Goal: Information Seeking & Learning: Find specific fact

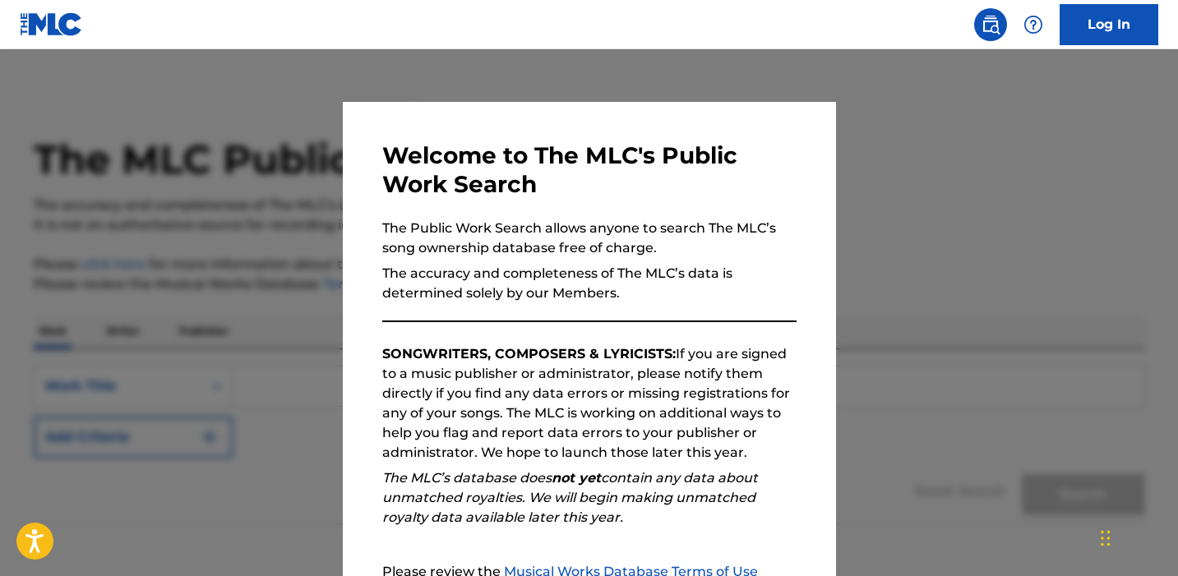
scroll to position [176, 0]
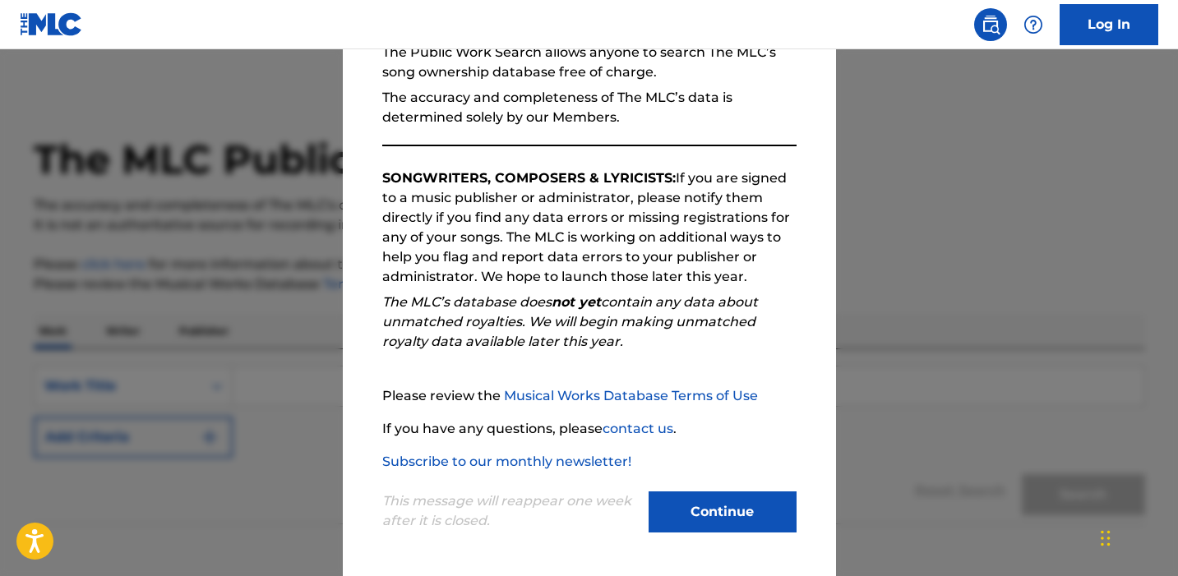
click at [725, 503] on button "Continue" at bounding box center [722, 511] width 148 height 41
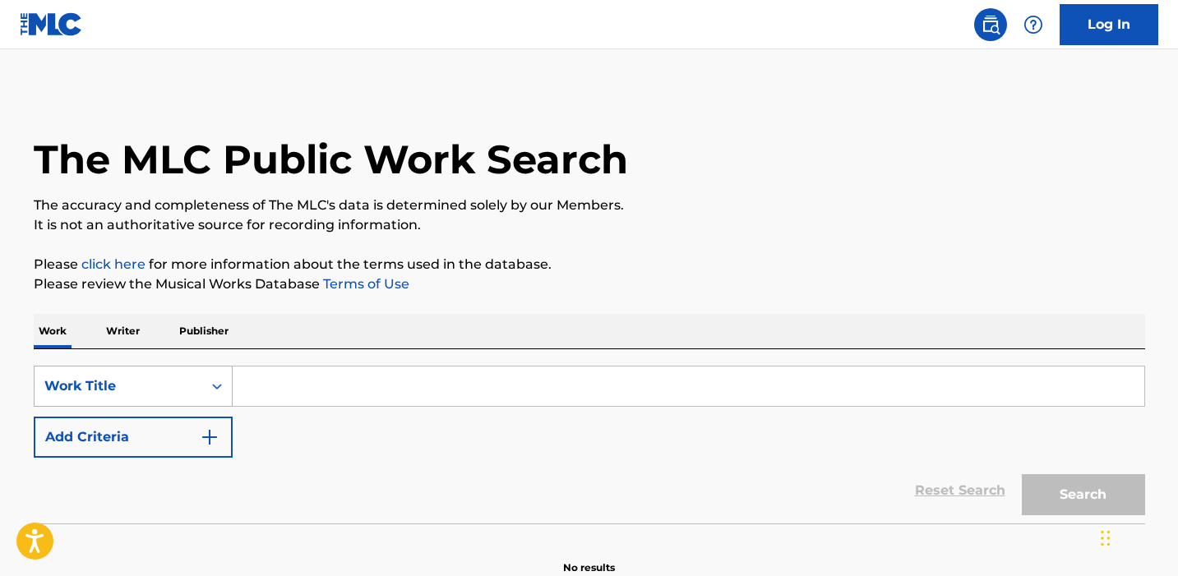
click at [156, 394] on div "Work Title" at bounding box center [133, 386] width 199 height 41
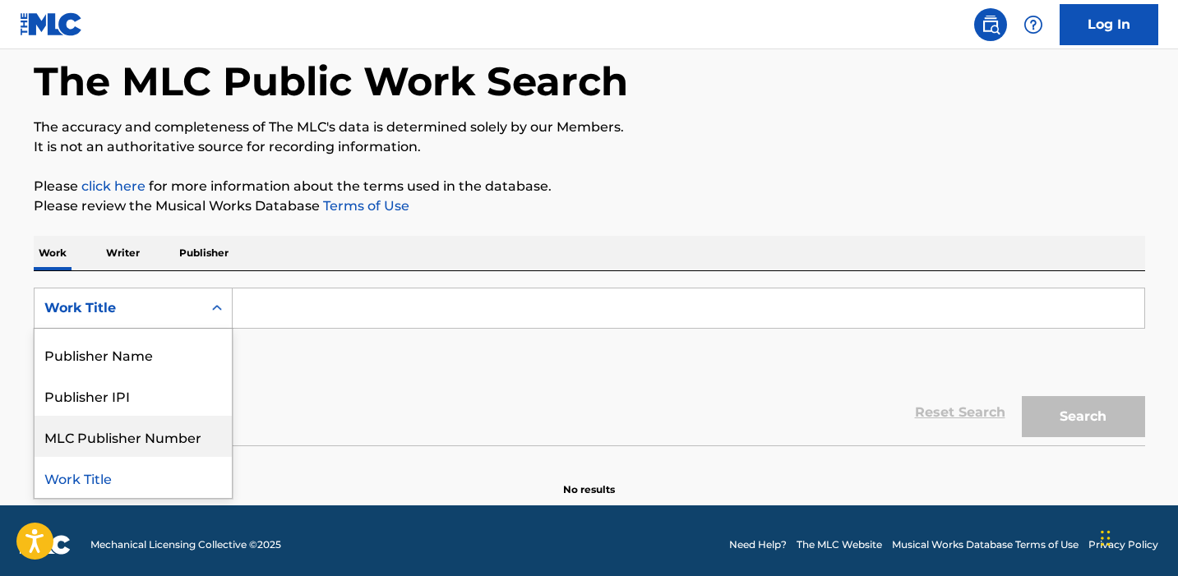
scroll to position [0, 0]
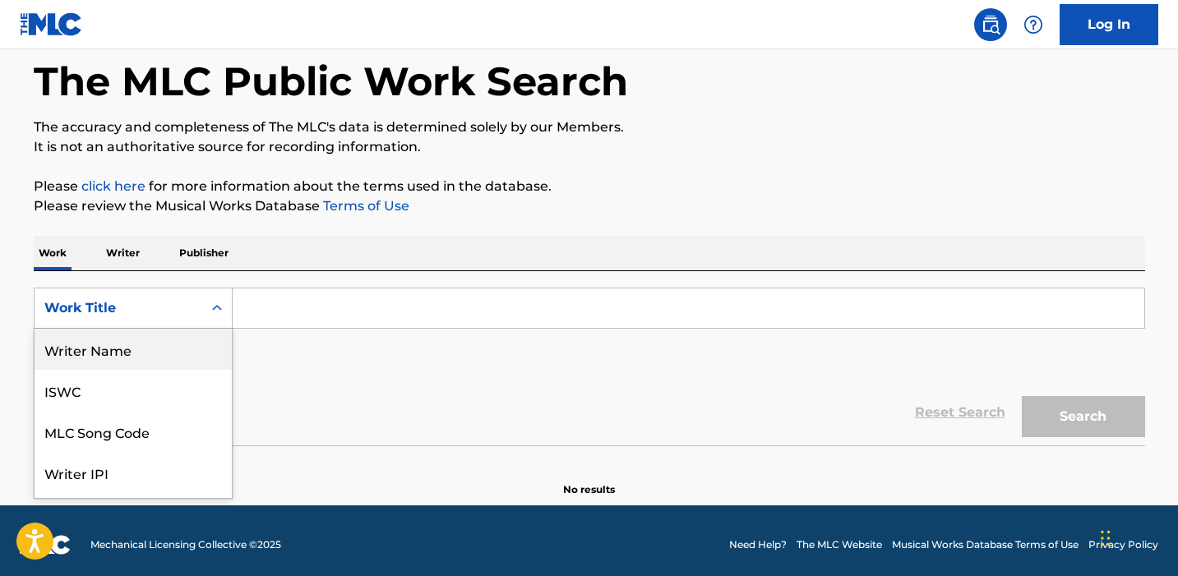
click at [111, 356] on div "Writer Name" at bounding box center [133, 349] width 197 height 41
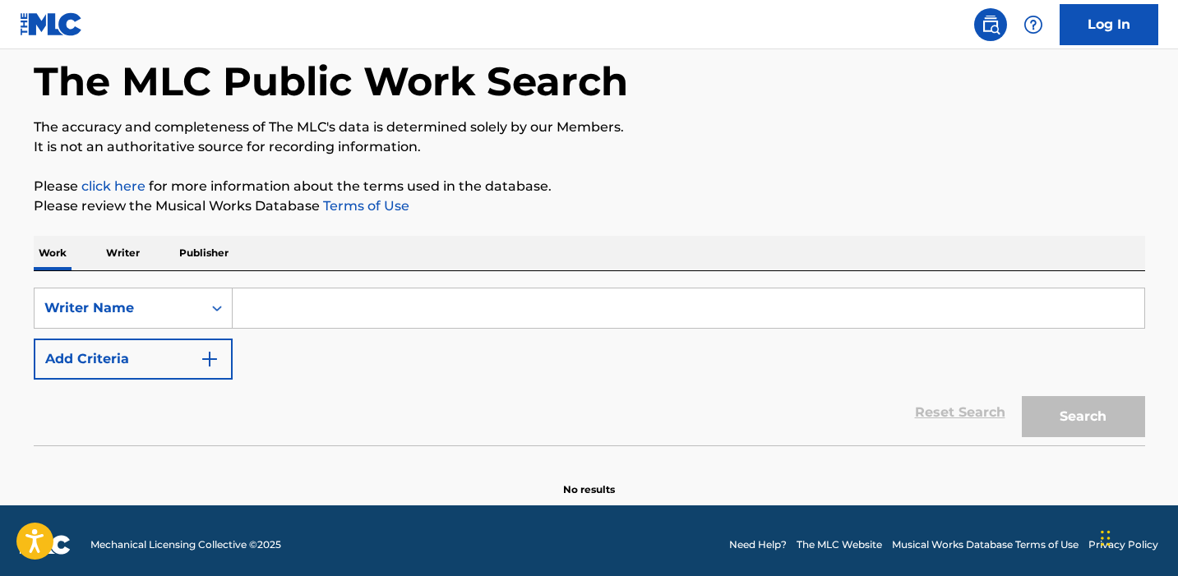
click at [380, 286] on div "SearchWithCriteriacd171b76-9c45-4be6-966e-3d5352f5d514 Writer Name Add Criteria…" at bounding box center [589, 358] width 1111 height 174
click at [380, 297] on input "Search Form" at bounding box center [688, 307] width 911 height 39
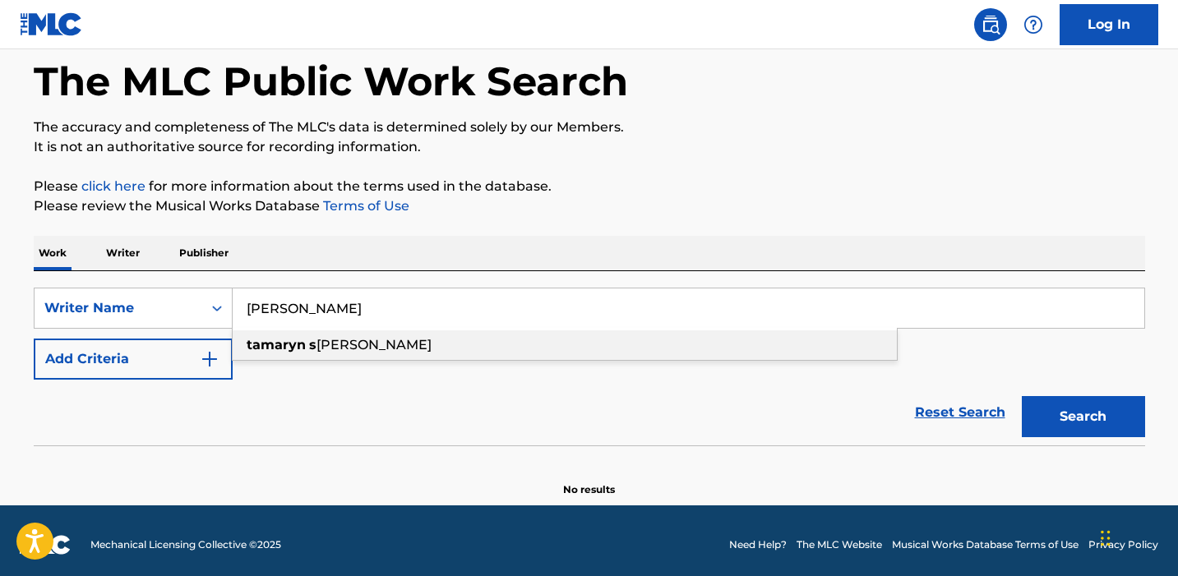
click at [385, 352] on span "[PERSON_NAME]" at bounding box center [373, 345] width 115 height 16
type input "[PERSON_NAME]"
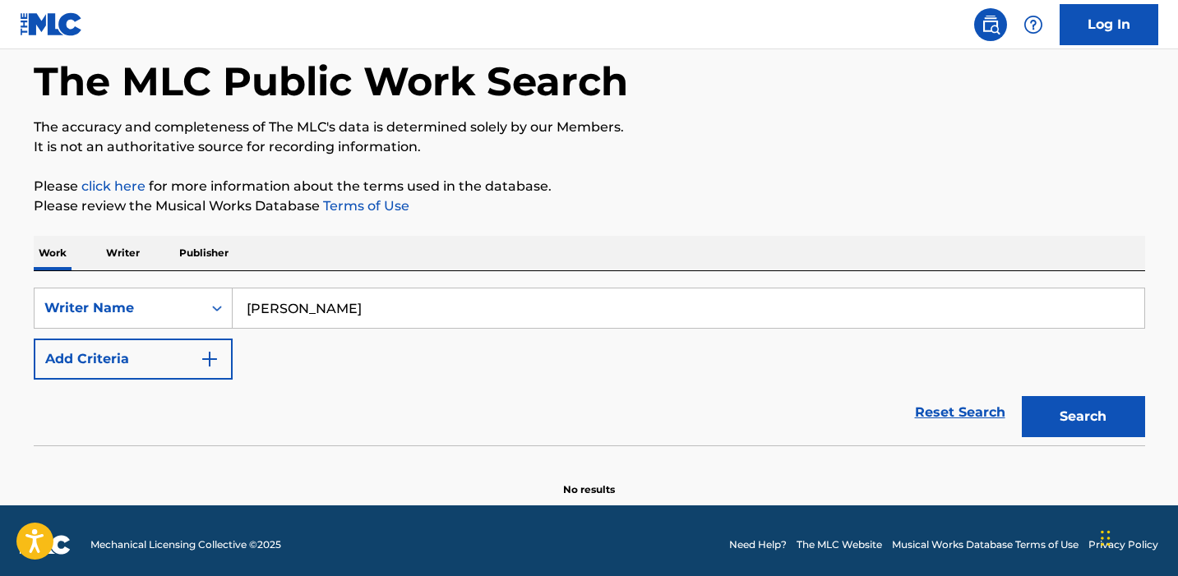
click at [1051, 425] on button "Search" at bounding box center [1083, 416] width 123 height 41
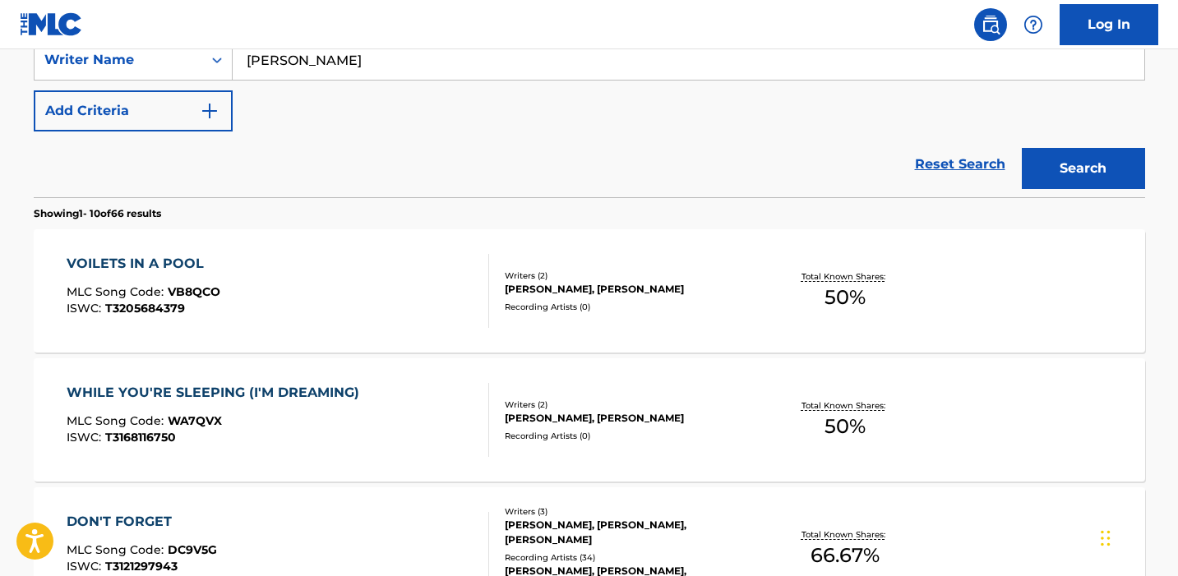
scroll to position [330, 0]
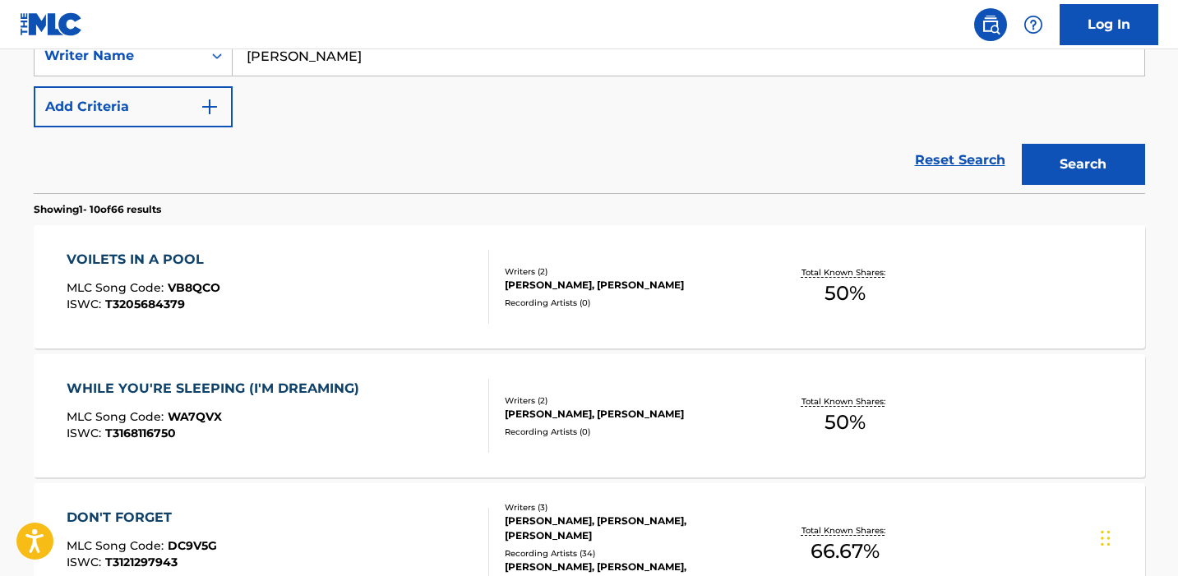
click at [367, 293] on div "VOILETS IN A POOL MLC Song Code : VB8QCO ISWC : T3205684379" at bounding box center [278, 287] width 422 height 74
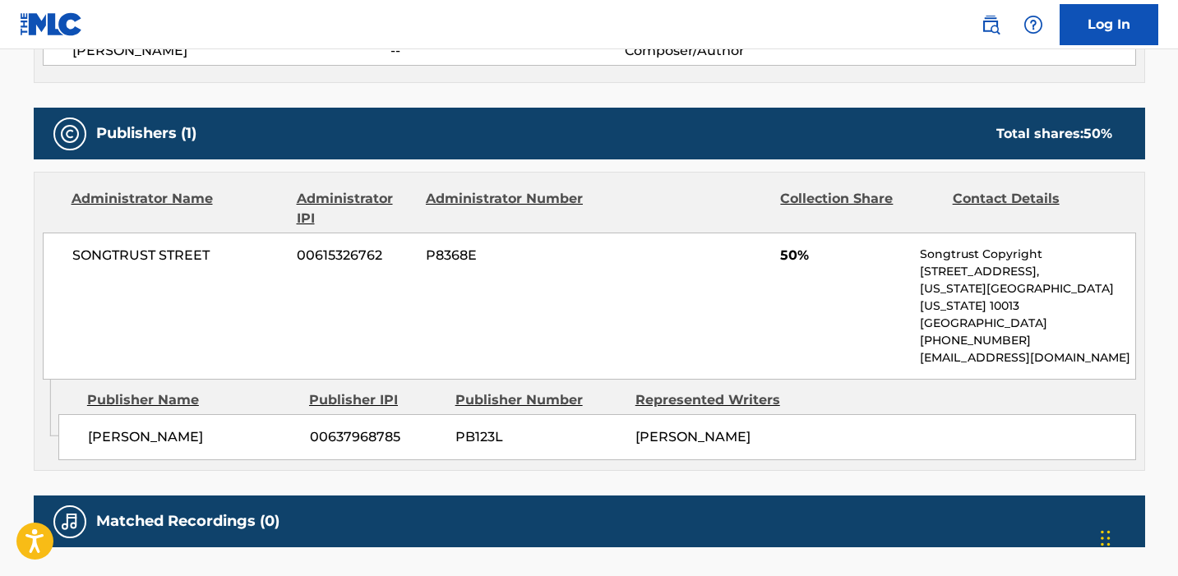
scroll to position [795, 0]
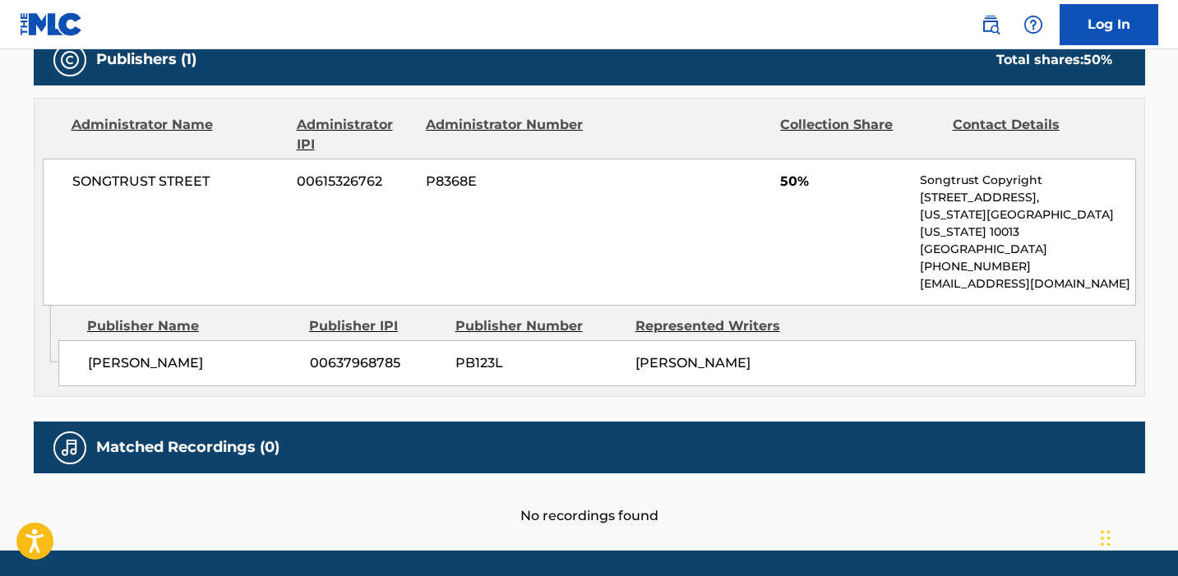
scroll to position [330, 0]
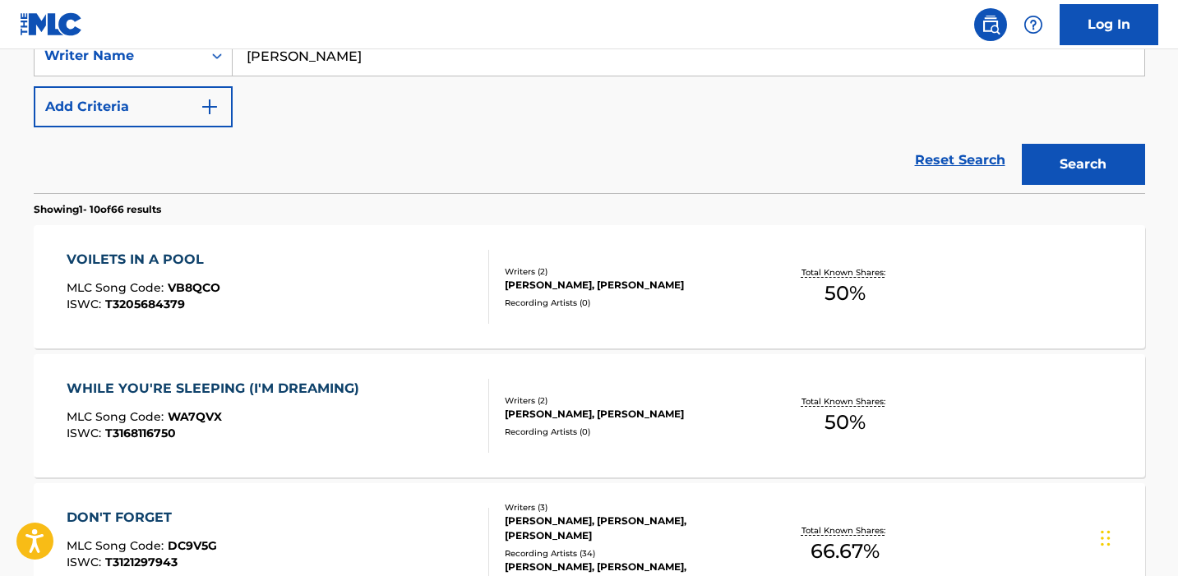
click at [318, 431] on div "ISWC : T3168116750" at bounding box center [217, 433] width 301 height 12
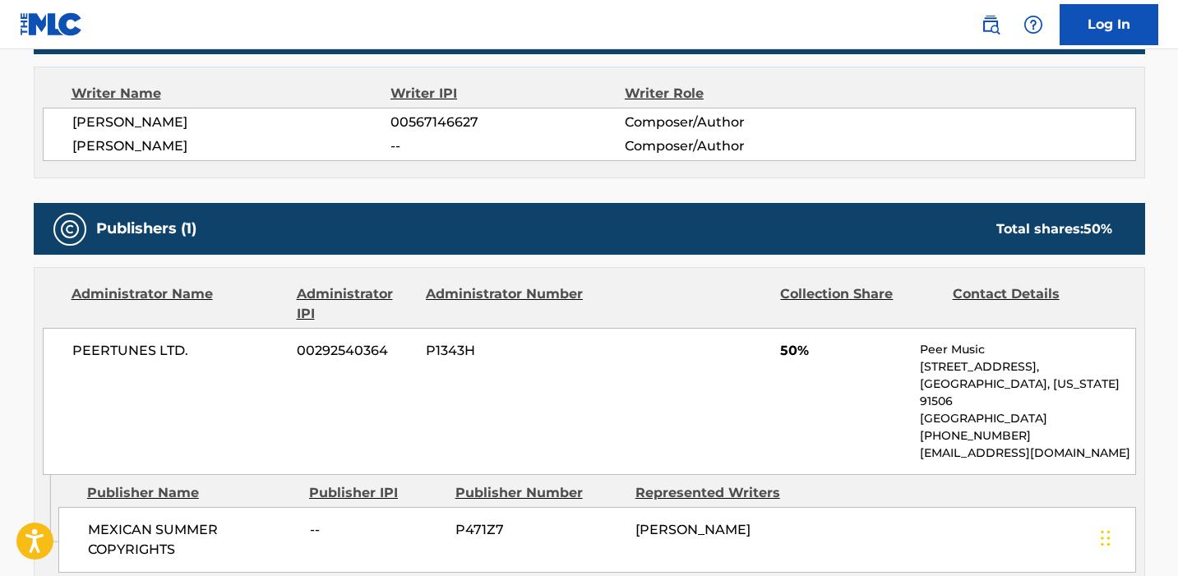
scroll to position [369, 0]
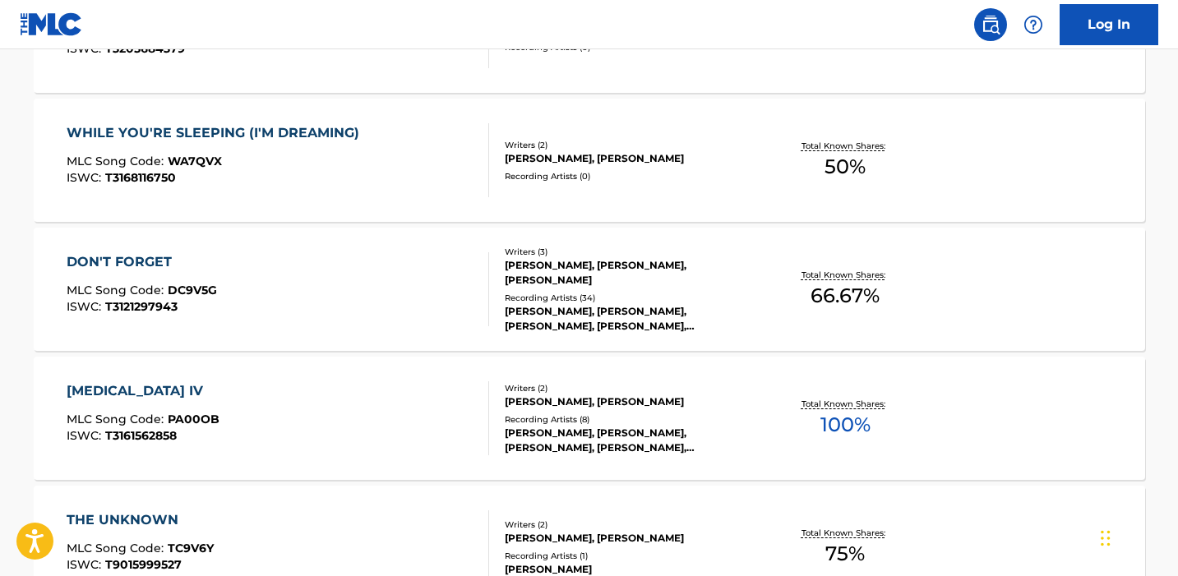
scroll to position [608, 0]
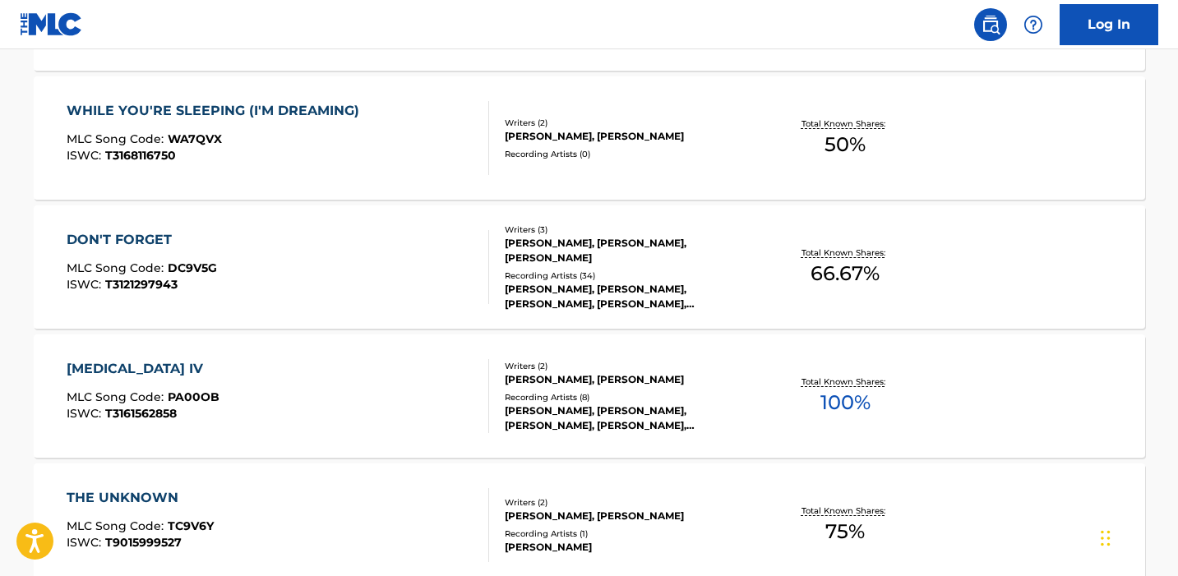
click at [312, 383] on div "[MEDICAL_DATA] IV MLC Song Code : PA00OB ISWC : T3161562858" at bounding box center [278, 396] width 422 height 74
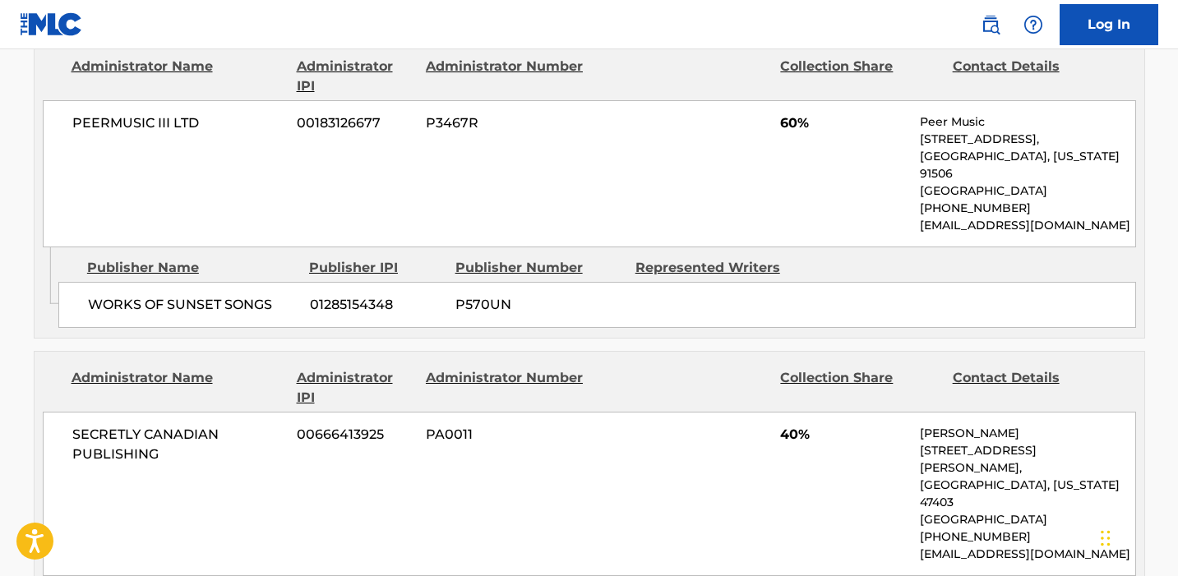
scroll to position [721, 0]
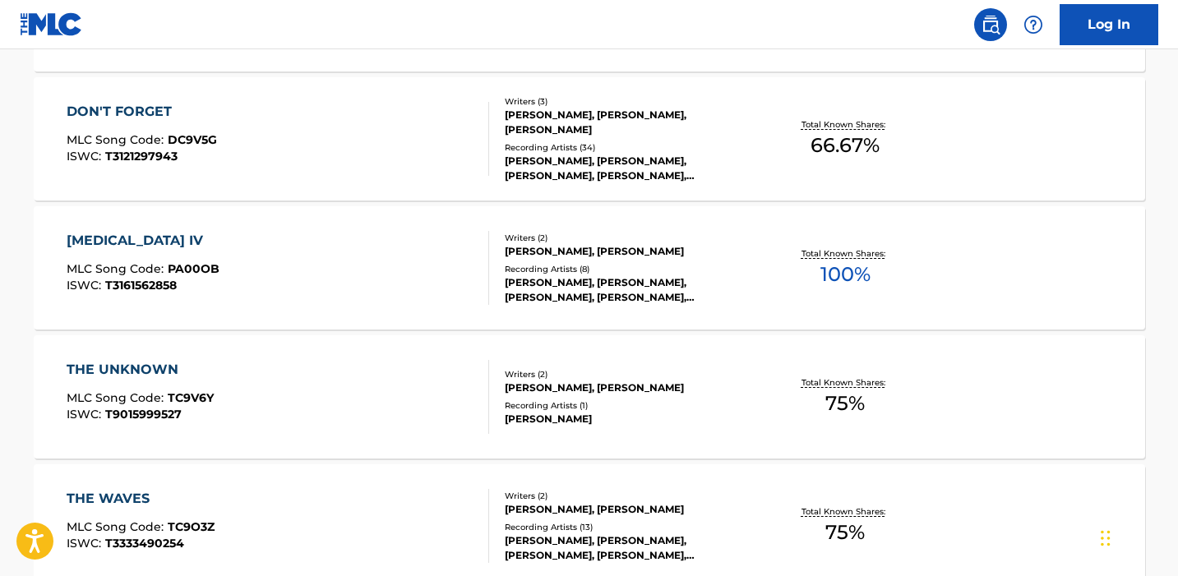
scroll to position [934, 0]
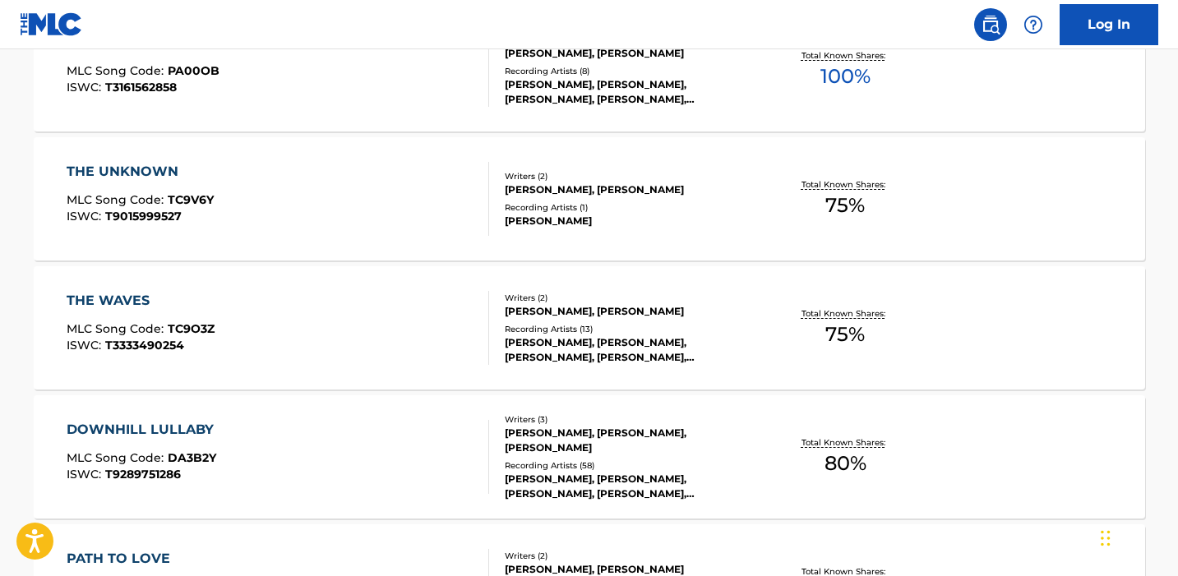
click at [278, 351] on div "THE WAVES MLC Song Code : TC9O3Z ISWC : T3333490254" at bounding box center [278, 328] width 422 height 74
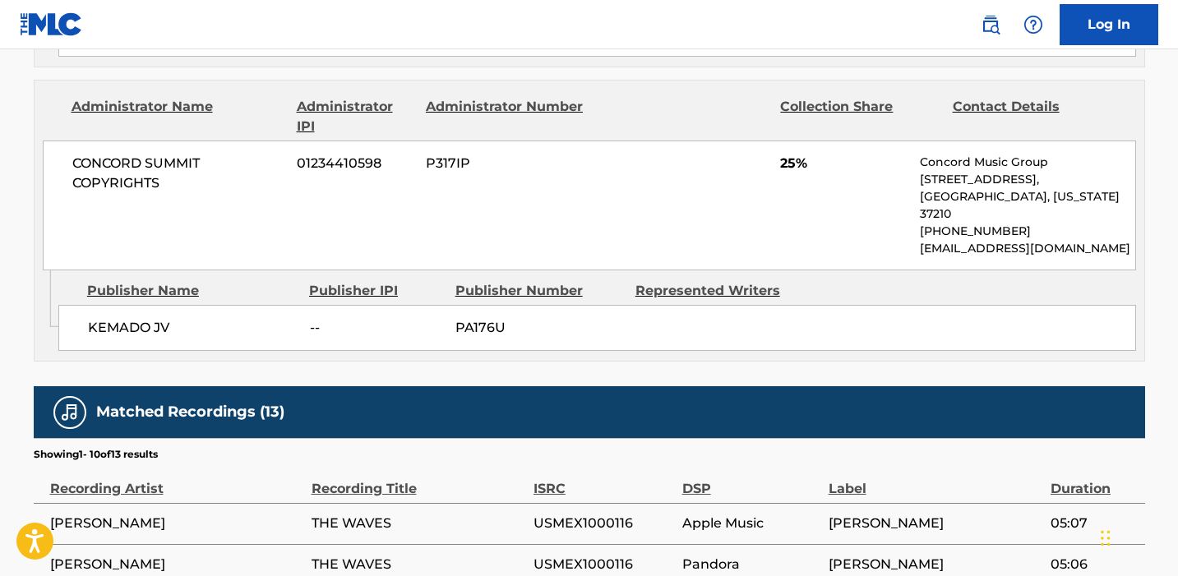
scroll to position [1125, 0]
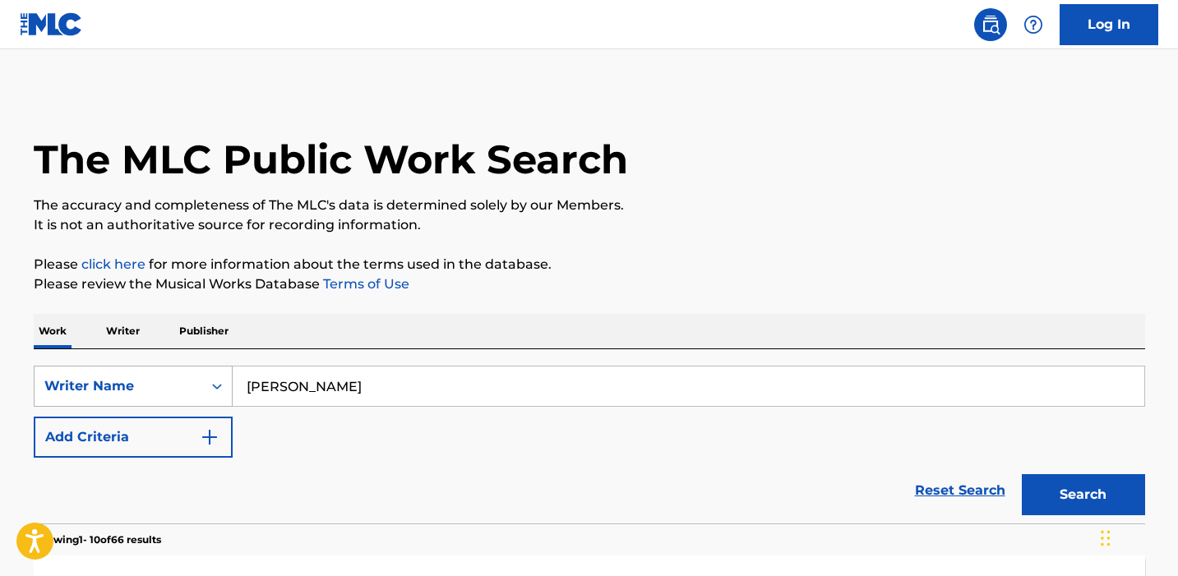
click at [210, 404] on div "Writer Name" at bounding box center [133, 386] width 199 height 41
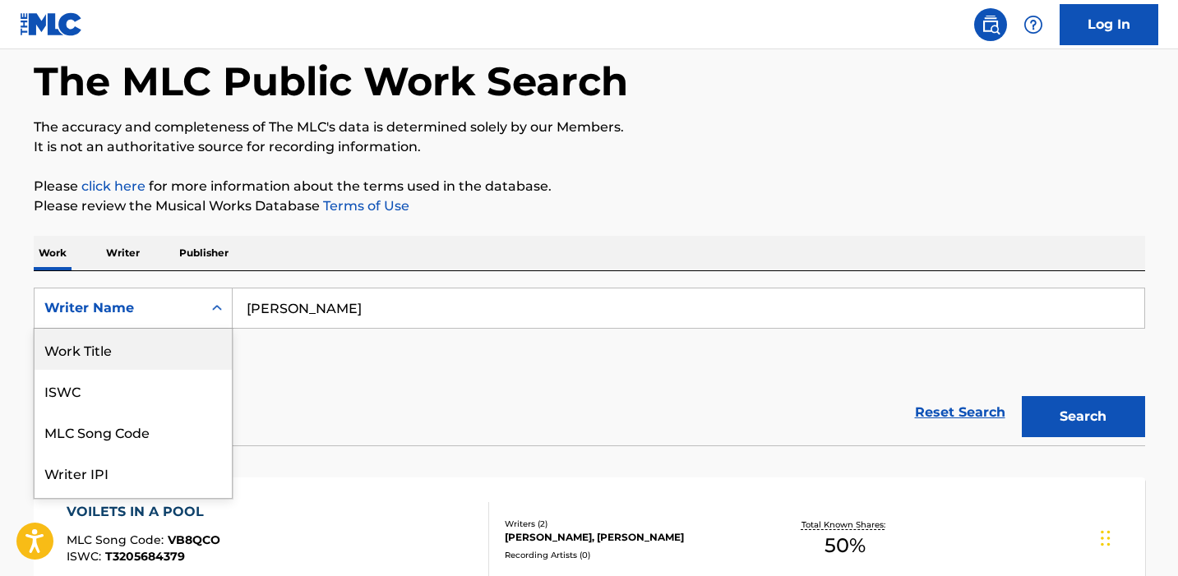
click at [152, 353] on div "Work Title" at bounding box center [133, 349] width 197 height 41
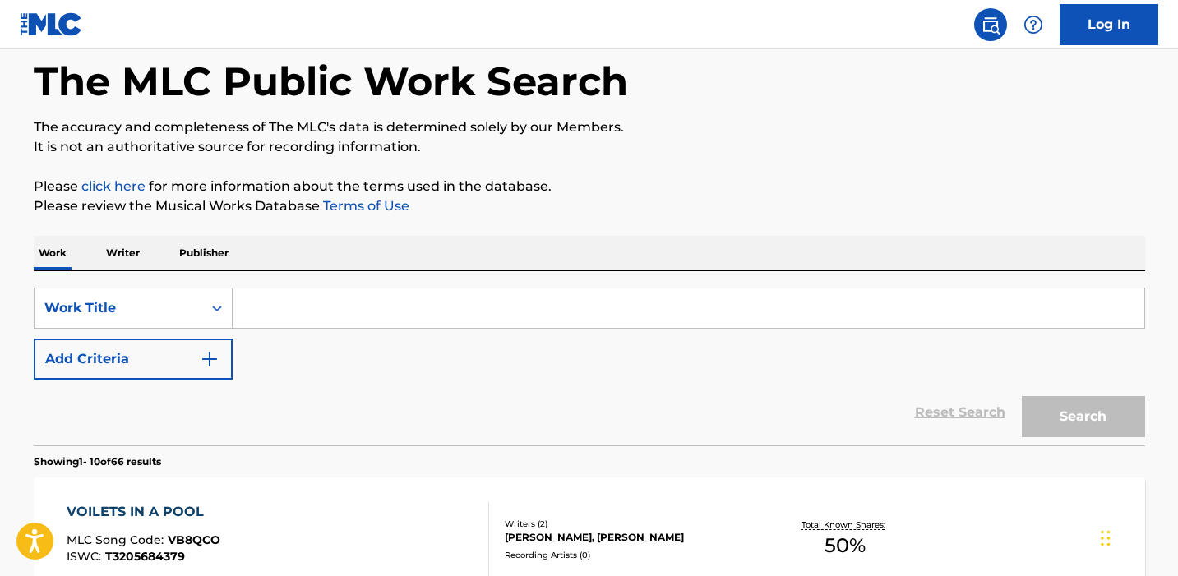
click at [297, 304] on input "Search Form" at bounding box center [688, 307] width 911 height 39
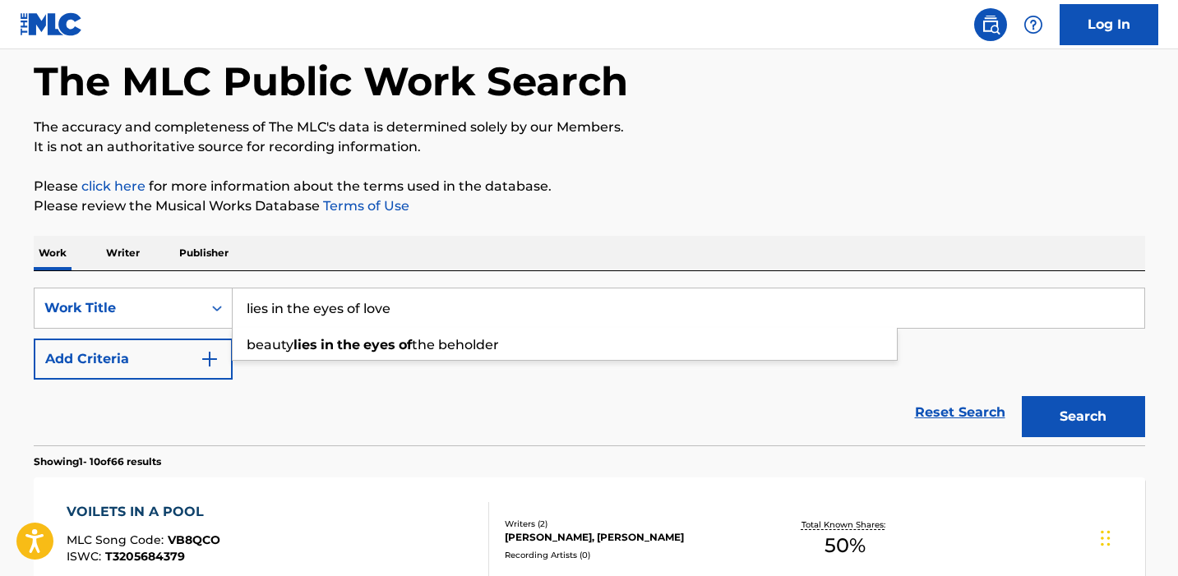
type input "lies in the eyes of love"
click at [1022, 396] on button "Search" at bounding box center [1083, 416] width 123 height 41
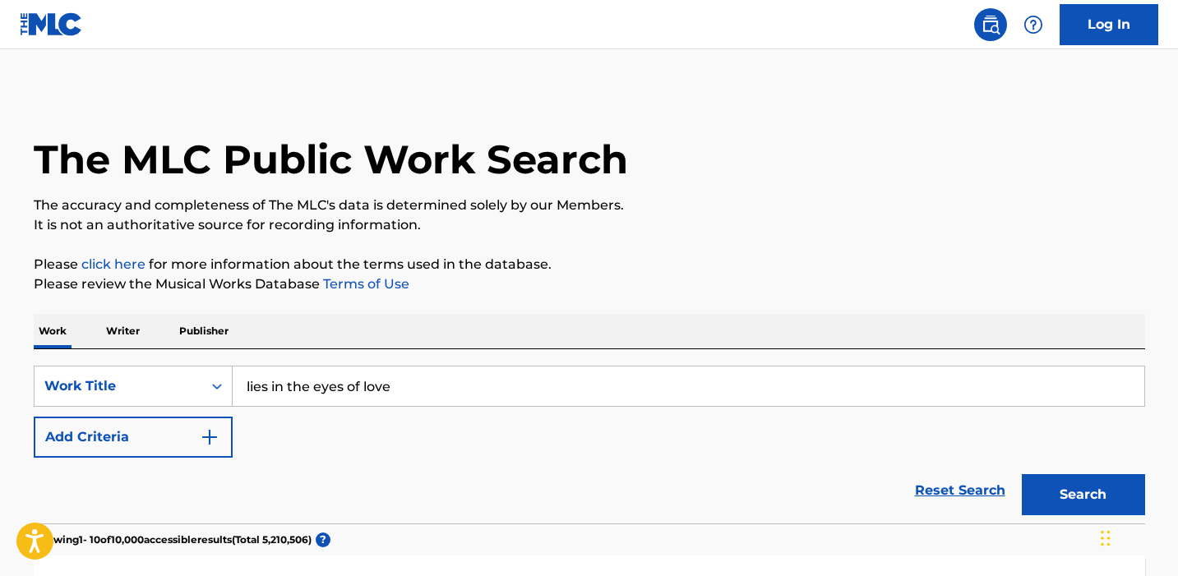
click at [142, 435] on button "Add Criteria" at bounding box center [133, 437] width 199 height 41
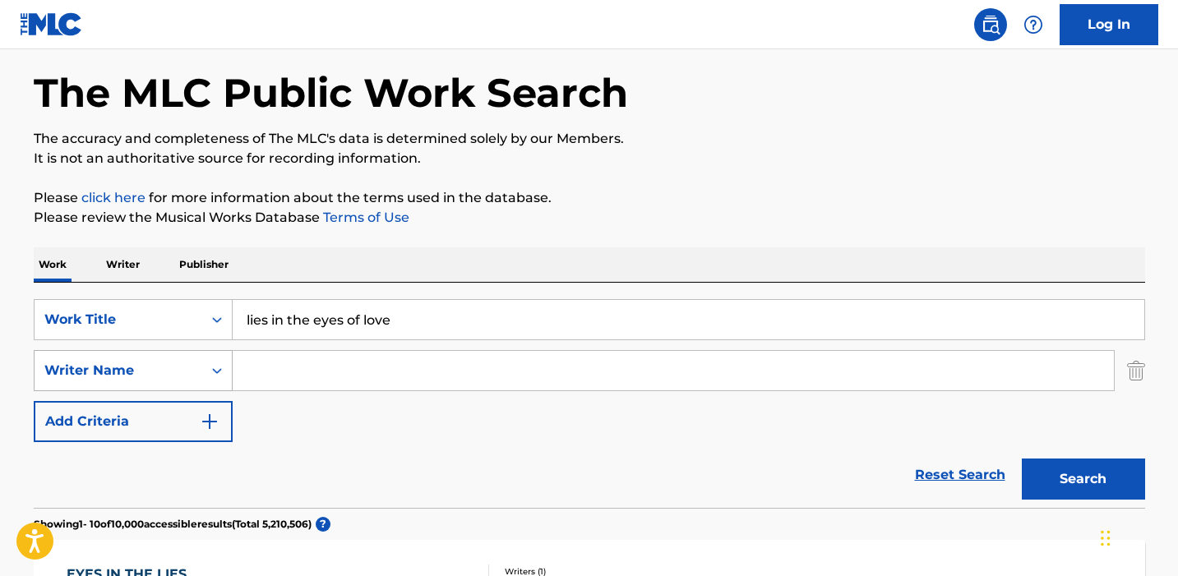
click at [134, 391] on div "Writer Name" at bounding box center [133, 370] width 199 height 41
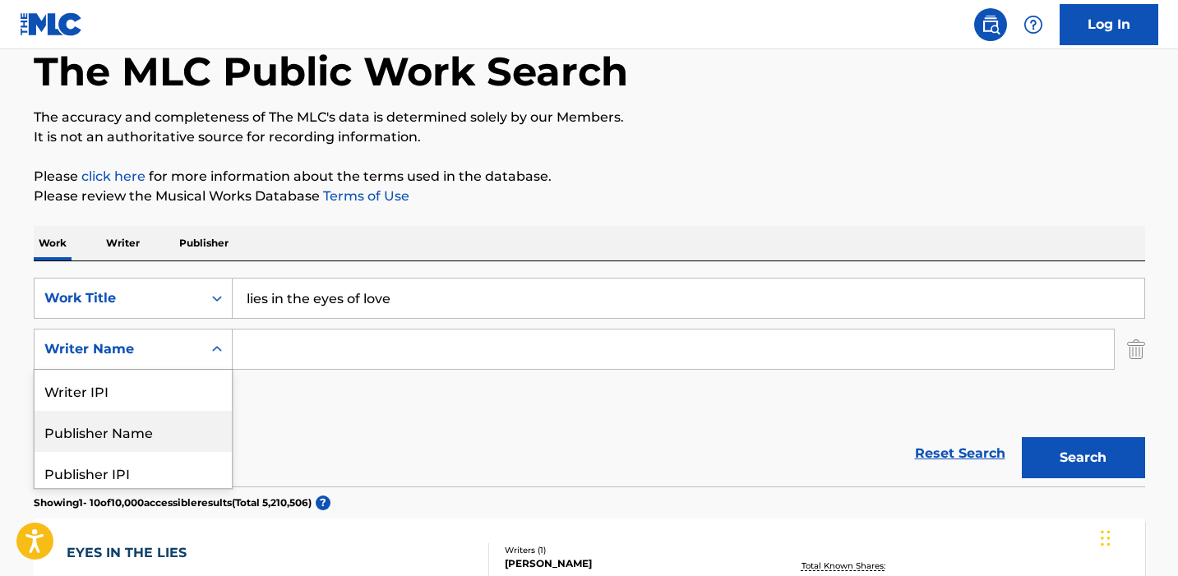
click at [416, 449] on div "Reset Search Search" at bounding box center [589, 454] width 1111 height 66
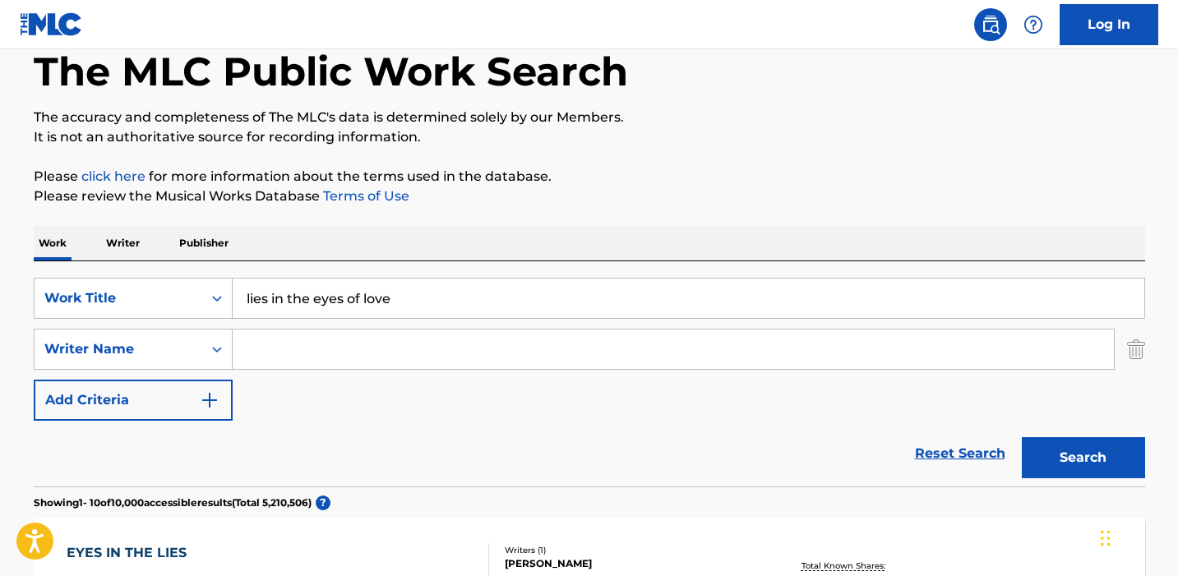
click at [134, 249] on p "Writer" at bounding box center [123, 243] width 44 height 35
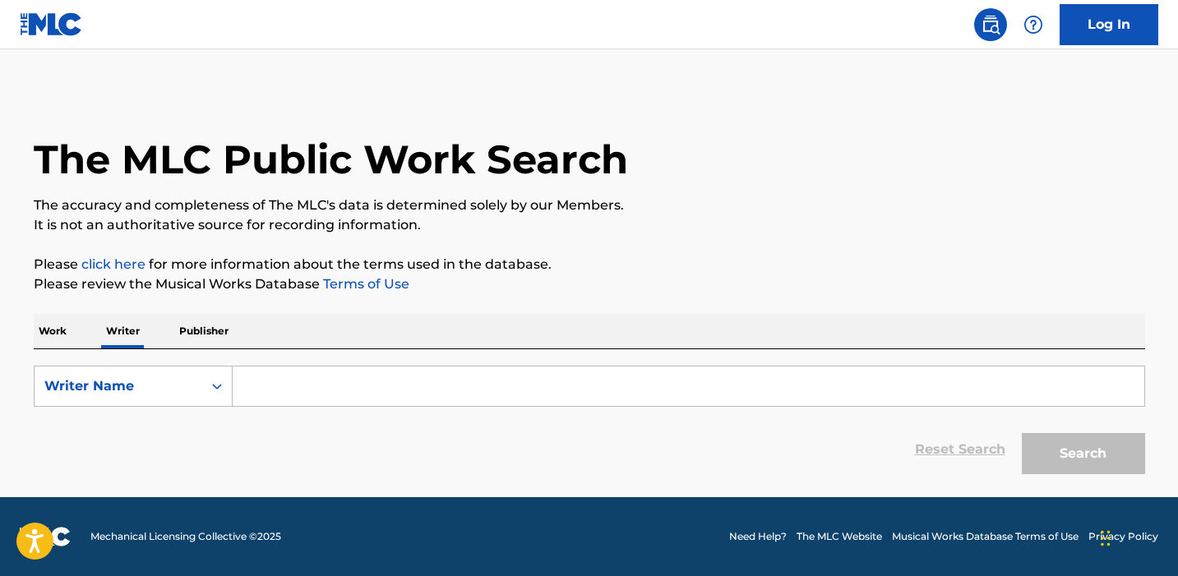
click at [312, 381] on input "Search Form" at bounding box center [688, 386] width 911 height 39
